Goal: Use online tool/utility

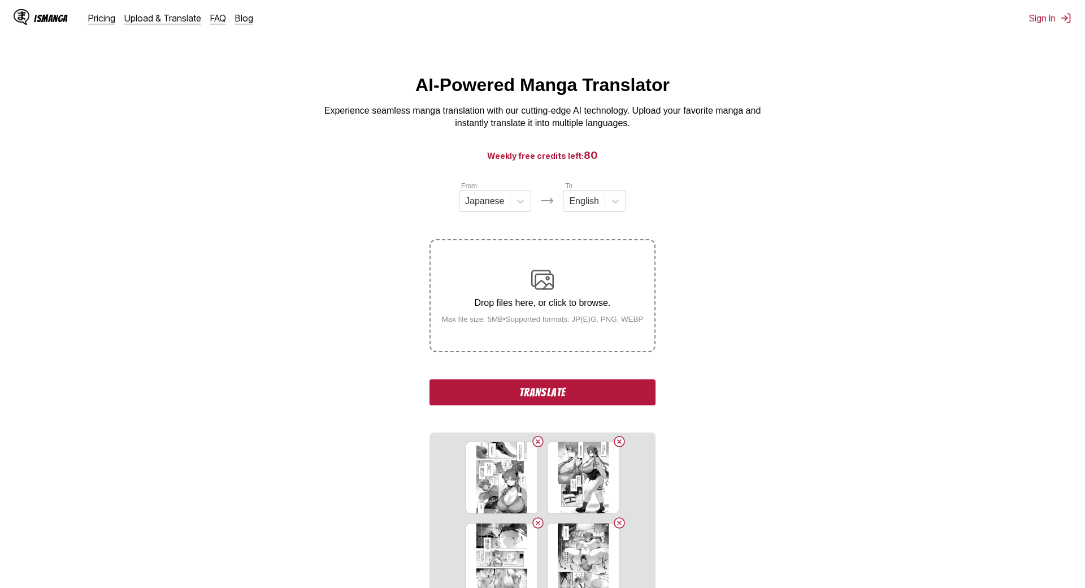
scroll to position [198, 0]
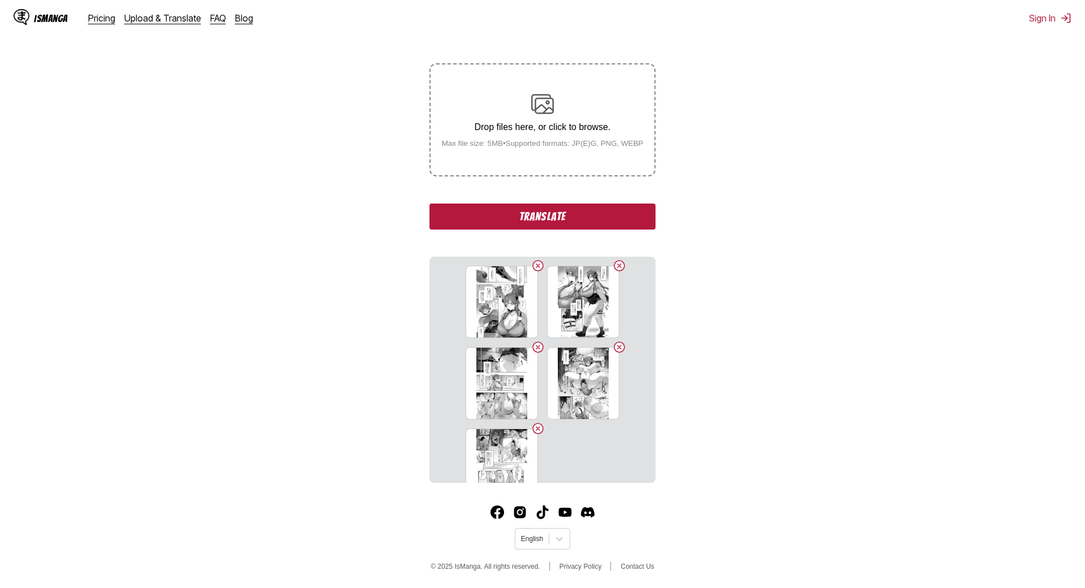
click at [625, 203] on button "Translate" at bounding box center [543, 216] width 226 height 26
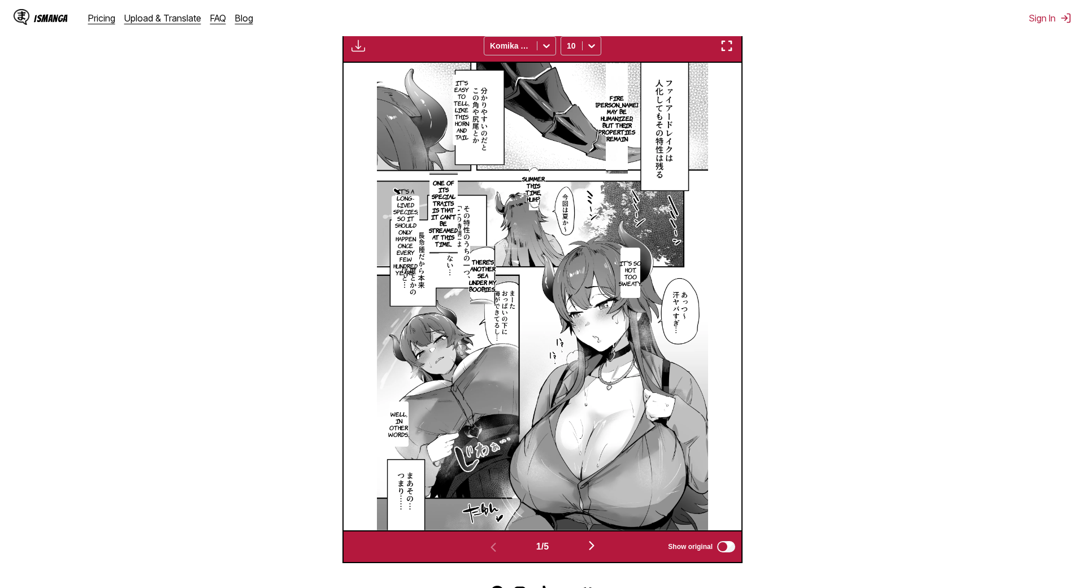
scroll to position [391, 0]
click at [593, 538] on img "button" at bounding box center [592, 545] width 14 height 14
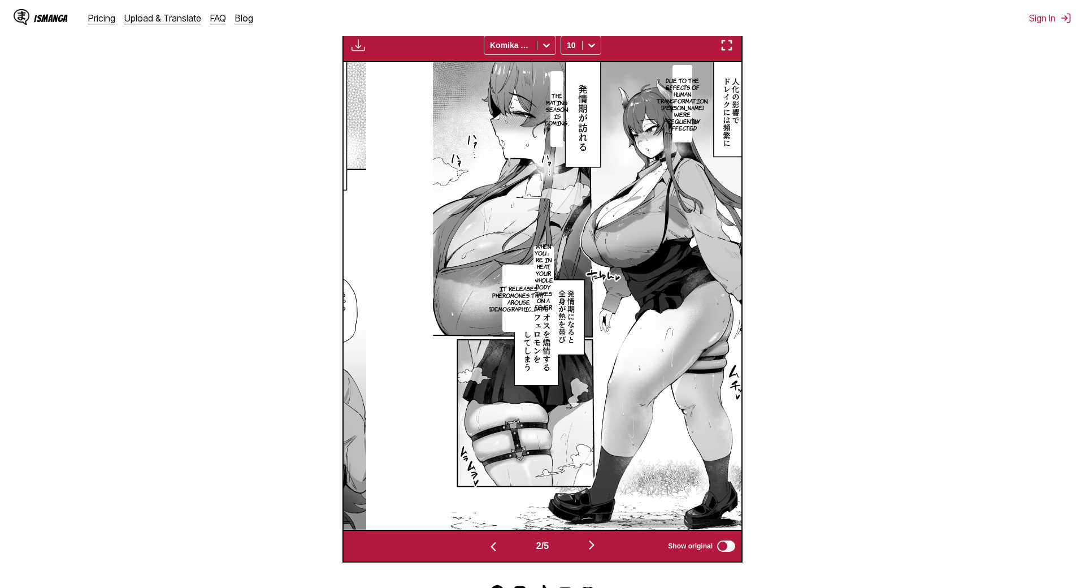
click at [658, 112] on p "Due to the effects of human transformation, [PERSON_NAME] were frequently affec…" at bounding box center [683, 104] width 56 height 59
click at [673, 115] on div "Due to the effects of human transformation, [PERSON_NAME] were frequently affec…" at bounding box center [727, 125] width 108 height 120
click at [655, 110] on p "Due to the effects of human transformation, [PERSON_NAME] were frequently affec…" at bounding box center [683, 104] width 56 height 59
click at [655, 106] on p "Due to the effects of human transformation, [PERSON_NAME] were frequently affec…" at bounding box center [683, 104] width 56 height 59
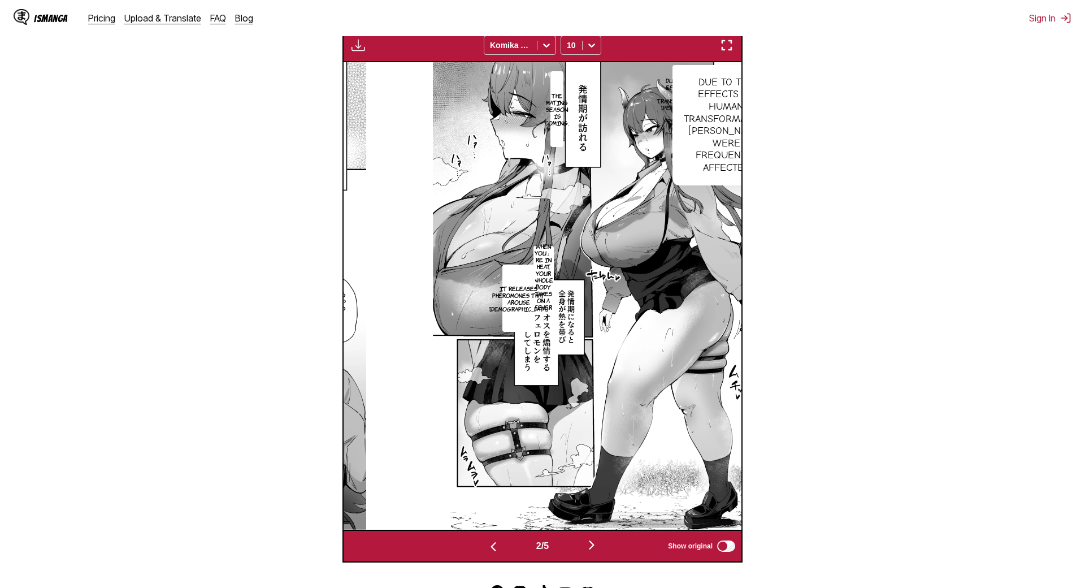
click at [655, 85] on p "Due to the effects of human transformation, [PERSON_NAME] were frequently affec…" at bounding box center [683, 104] width 56 height 59
click at [720, 47] on img "button" at bounding box center [727, 45] width 14 height 14
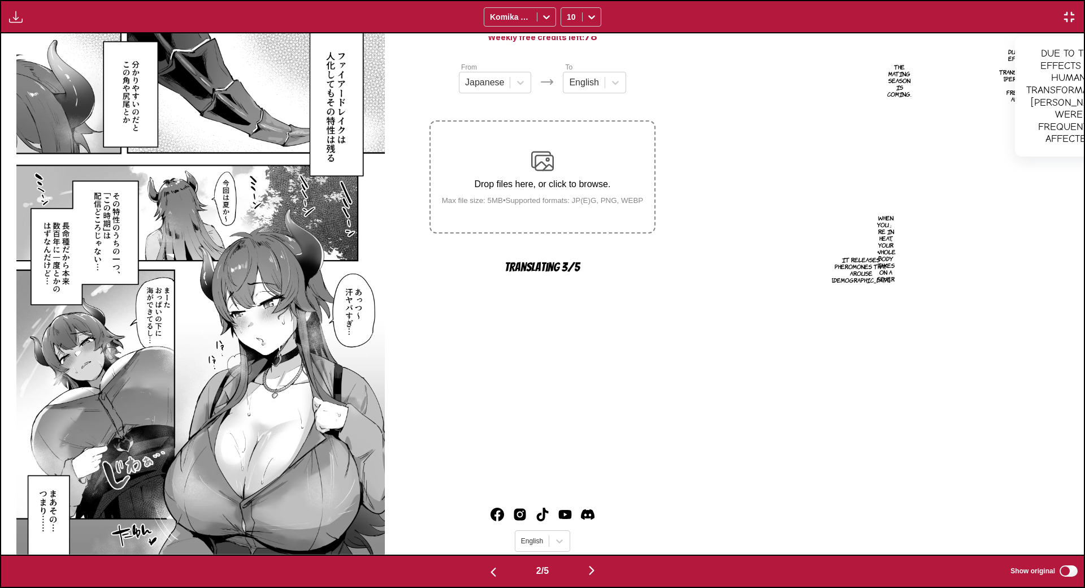
scroll to position [0, 1083]
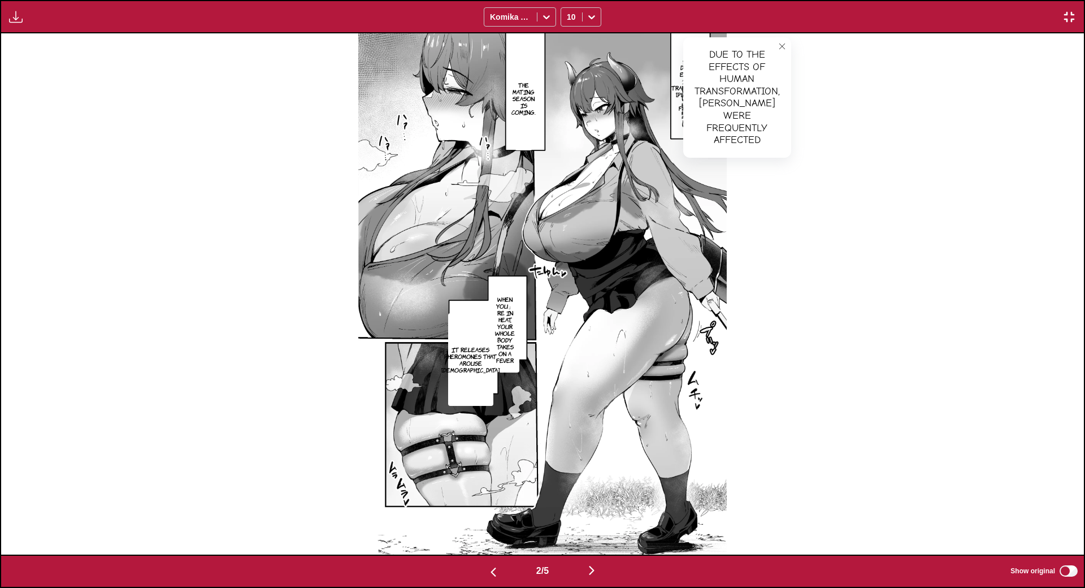
click at [784, 51] on button "close-tooltip" at bounding box center [782, 46] width 18 height 18
click at [599, 577] on img "button" at bounding box center [592, 571] width 14 height 14
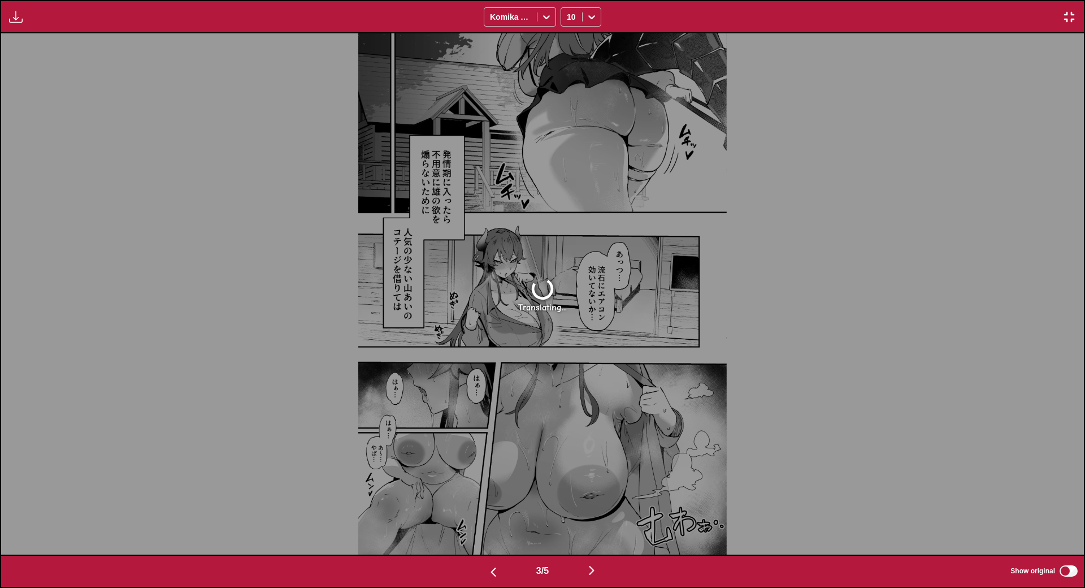
click at [487, 579] on img "button" at bounding box center [494, 572] width 14 height 14
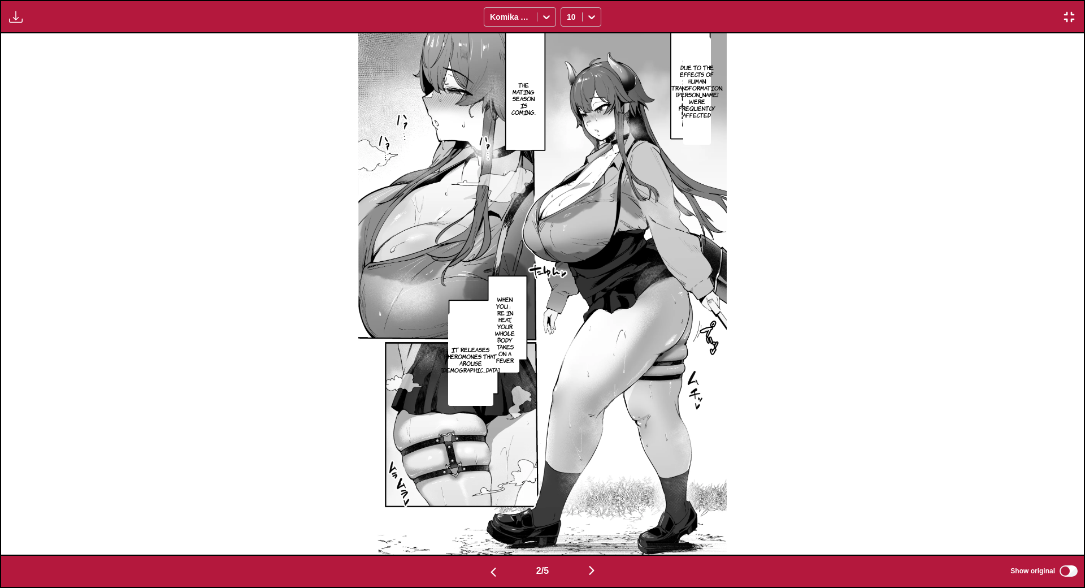
click at [596, 577] on img "button" at bounding box center [592, 571] width 14 height 14
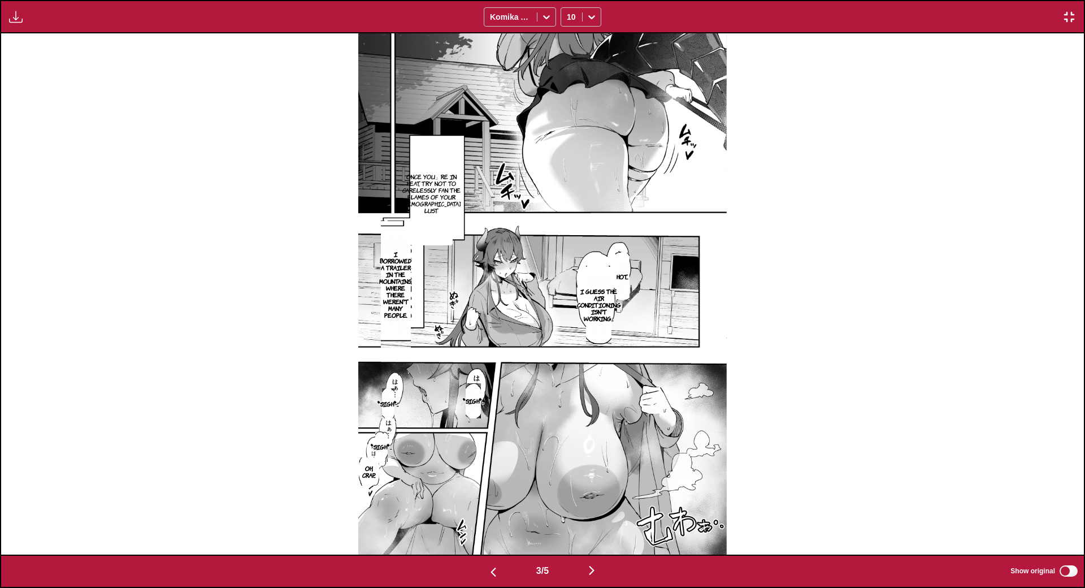
click at [595, 577] on img "button" at bounding box center [592, 571] width 14 height 14
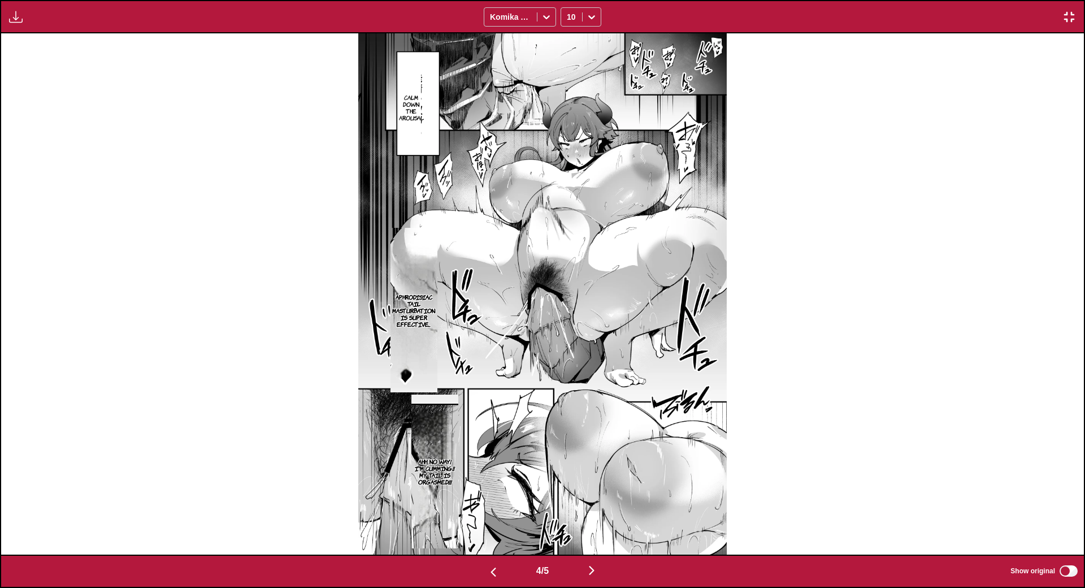
click at [581, 579] on button "button" at bounding box center [592, 571] width 68 height 16
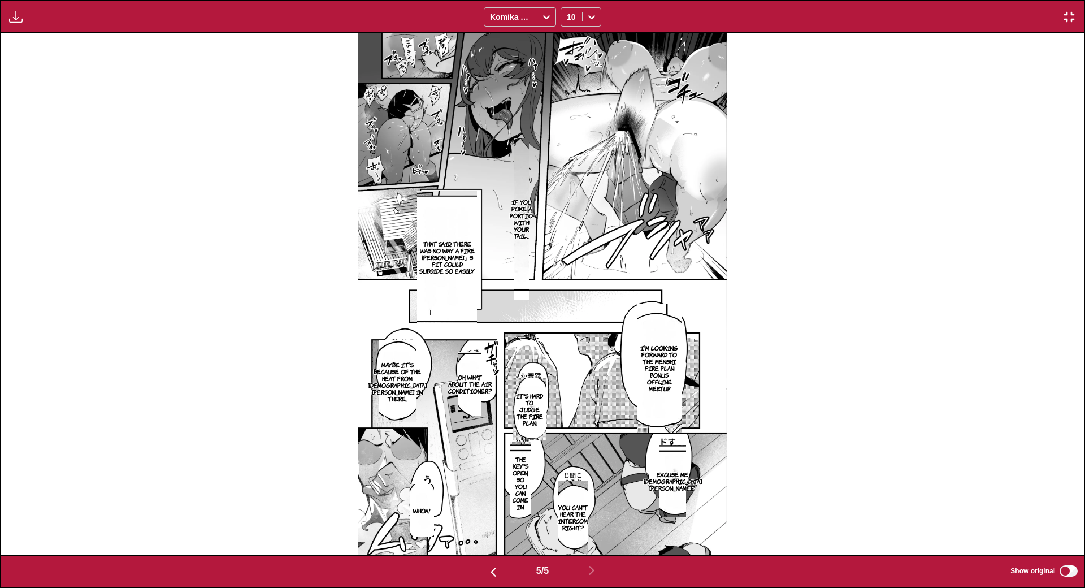
click at [1071, 26] on div "Available for premium users only Komika Axis 10" at bounding box center [542, 16] width 1085 height 33
click at [1070, 16] on img "button" at bounding box center [1070, 17] width 14 height 14
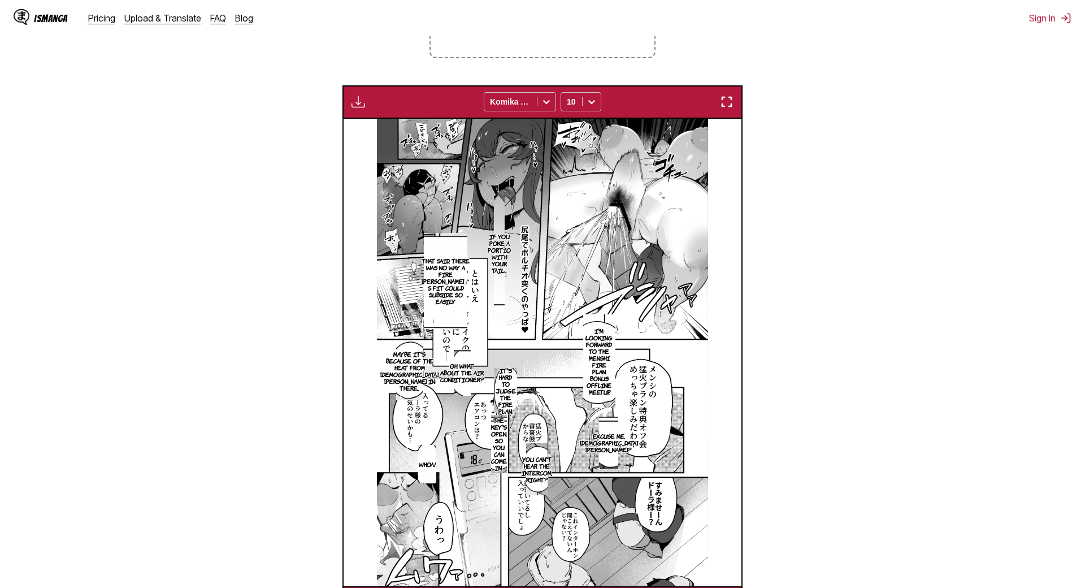
scroll to position [0, 1368]
